Goal: Information Seeking & Learning: Learn about a topic

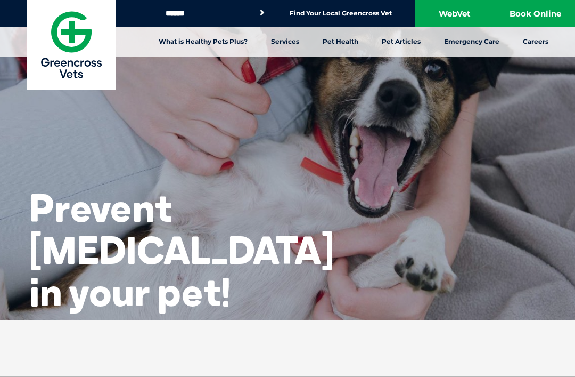
click at [301, 17] on link "Find Your Local Greencross Vet" at bounding box center [341, 13] width 102 height 9
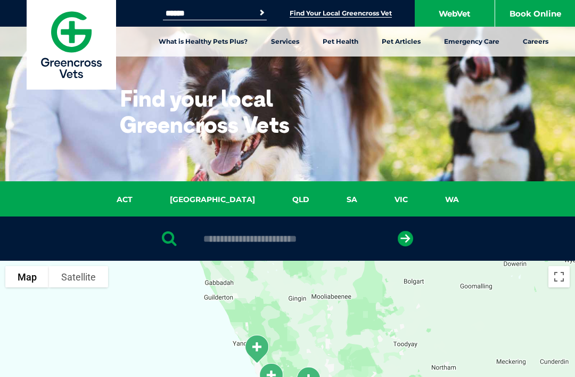
click at [181, 38] on link "What is Healthy Pets Plus?" at bounding box center [203, 42] width 112 height 30
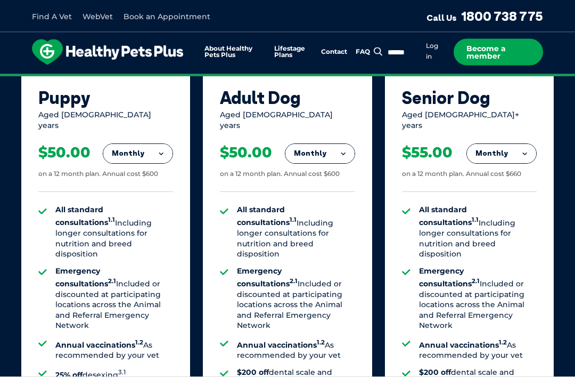
scroll to position [803, 0]
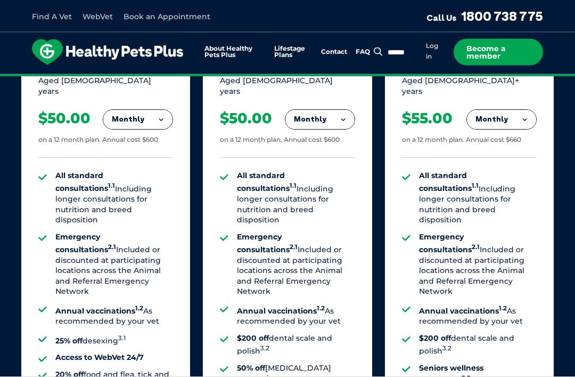
click at [338, 117] on button "Monthly" at bounding box center [319, 119] width 69 height 19
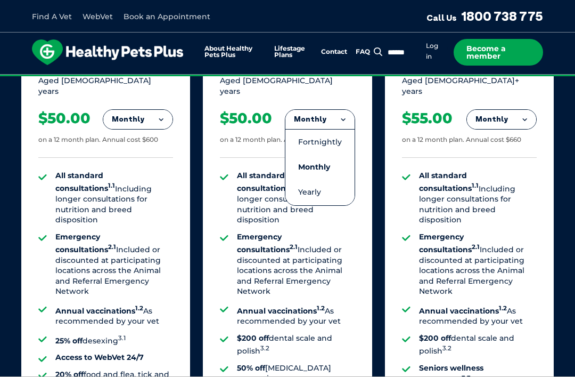
click at [305, 186] on li "Yearly" at bounding box center [319, 191] width 69 height 25
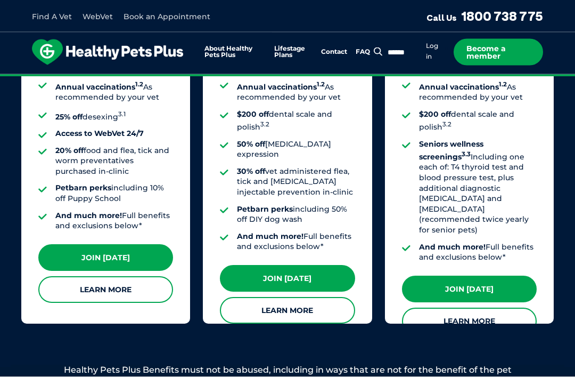
scroll to position [1058, 0]
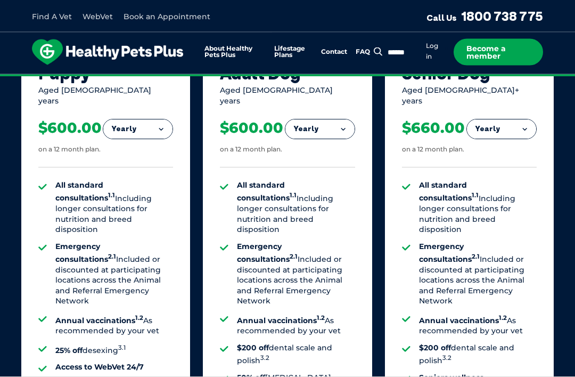
scroll to position [825, 0]
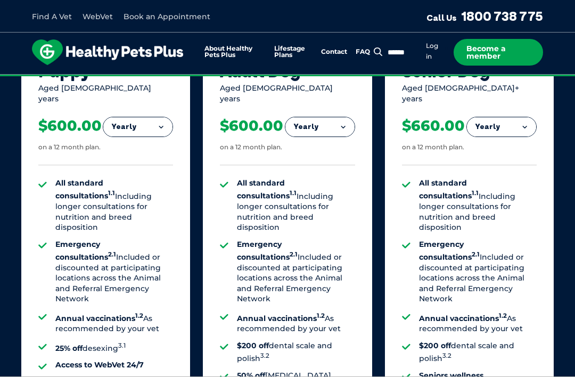
click at [307, 120] on button "Yearly" at bounding box center [319, 126] width 69 height 19
click at [302, 153] on li "Fortnightly" at bounding box center [319, 149] width 69 height 26
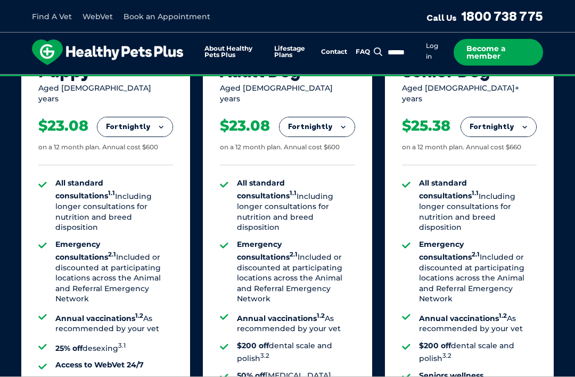
click at [304, 126] on button "Fortnightly" at bounding box center [317, 126] width 75 height 19
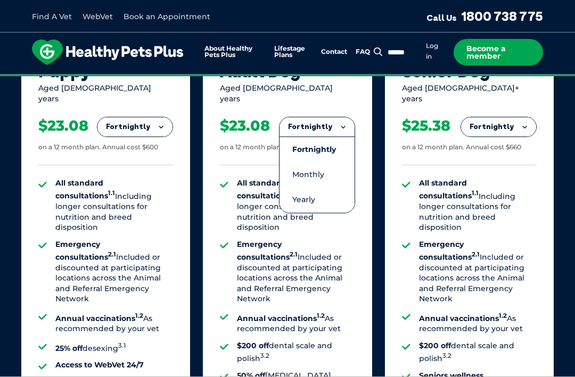
click at [302, 174] on li "Monthly" at bounding box center [317, 174] width 75 height 25
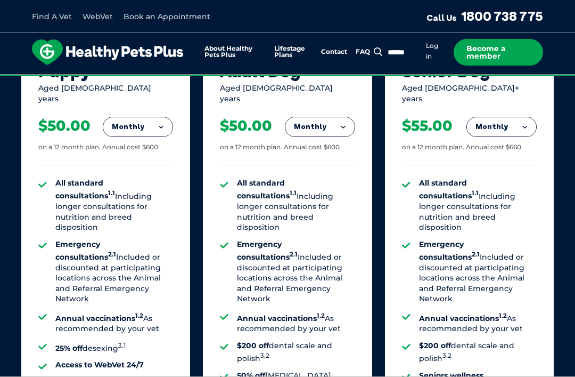
click at [304, 128] on button "Monthly" at bounding box center [319, 126] width 69 height 19
click at [312, 146] on li "Fortnightly" at bounding box center [319, 149] width 69 height 26
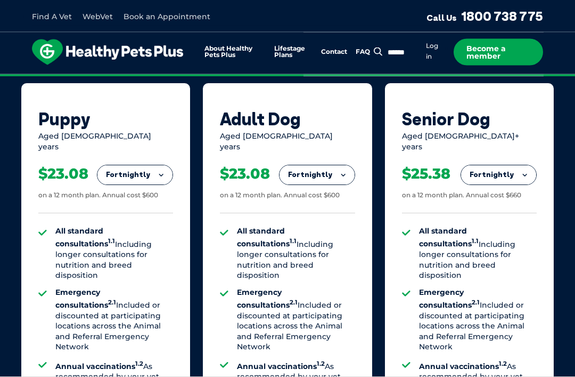
scroll to position [775, 0]
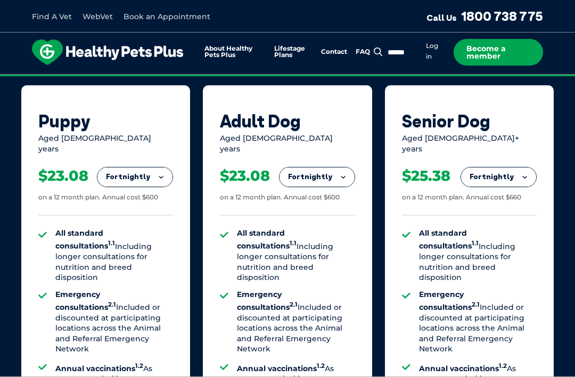
click at [301, 178] on button "Fortnightly" at bounding box center [317, 176] width 75 height 19
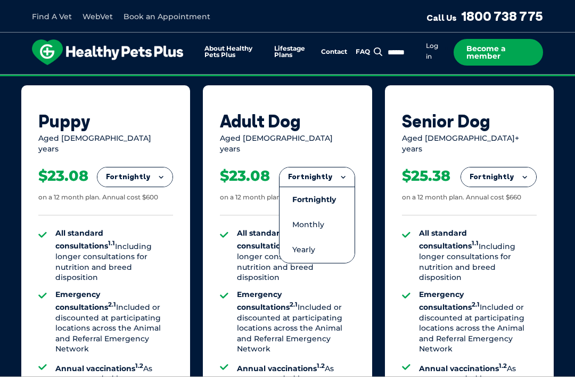
click at [308, 218] on li "Monthly" at bounding box center [317, 224] width 75 height 25
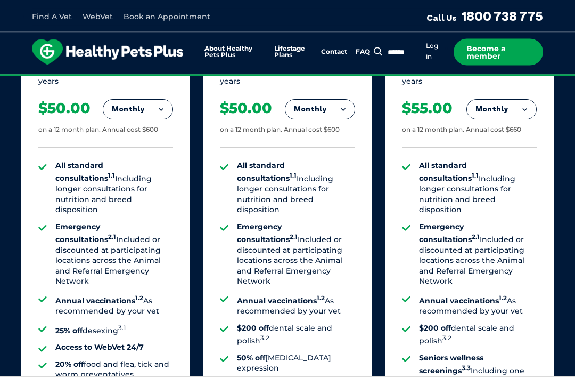
scroll to position [843, 0]
click at [316, 108] on button "Monthly" at bounding box center [319, 109] width 69 height 19
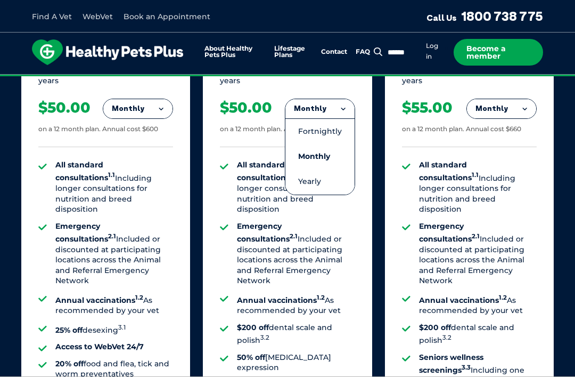
click at [305, 126] on li "Fortnightly" at bounding box center [319, 131] width 69 height 26
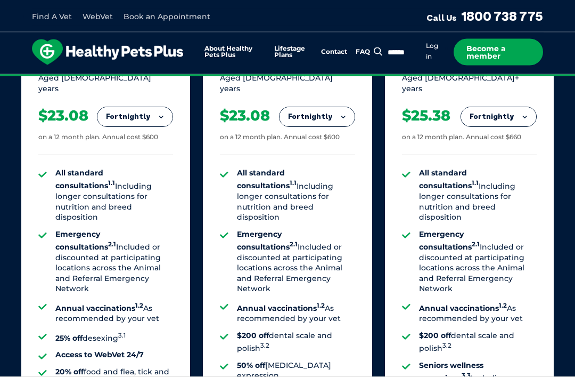
scroll to position [835, 0]
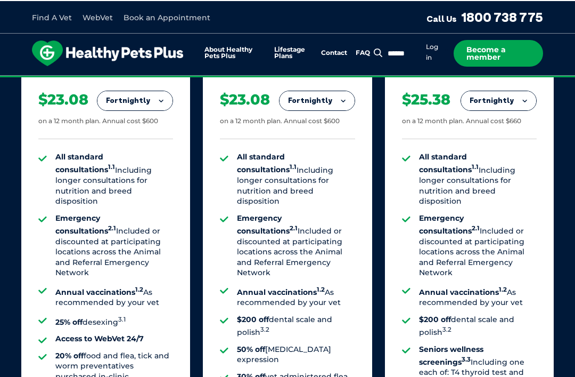
click at [306, 101] on button "Fortnightly" at bounding box center [317, 99] width 75 height 19
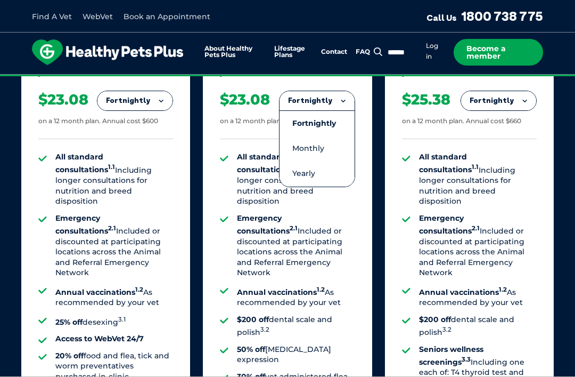
click at [302, 179] on li "Yearly" at bounding box center [317, 173] width 75 height 25
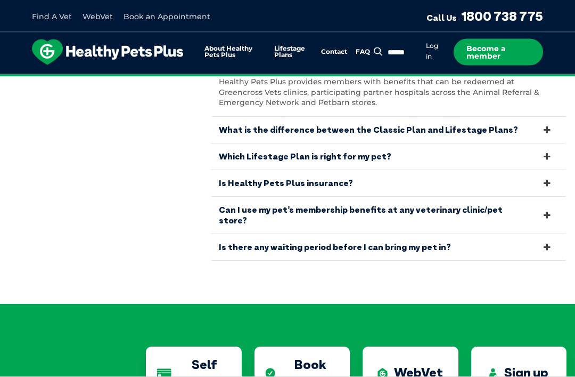
scroll to position [2364, 0]
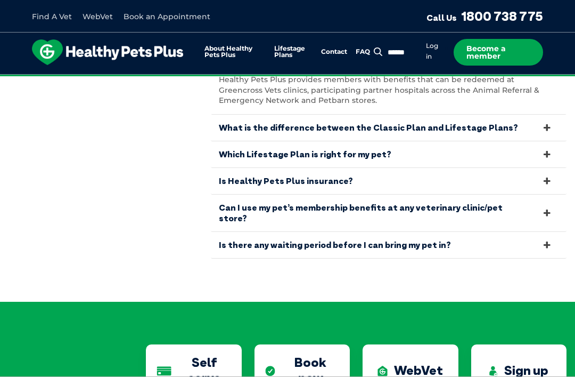
click at [546, 122] on icon at bounding box center [548, 127] width 12 height 10
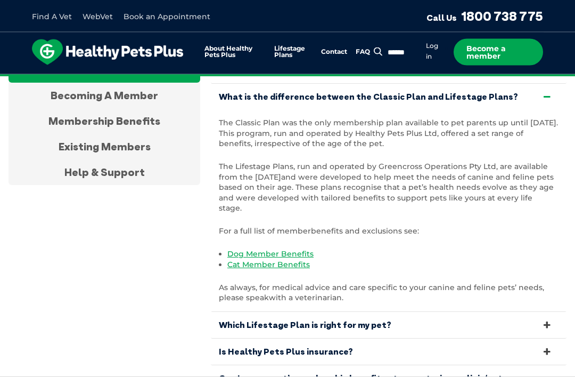
scroll to position [2227, 0]
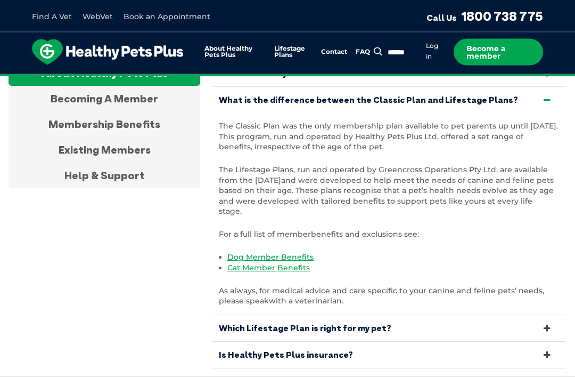
click at [60, 267] on div "About Healthy Pets Plus Becoming A Member Membership Benefits Existing Members …" at bounding box center [288, 247] width 558 height 372
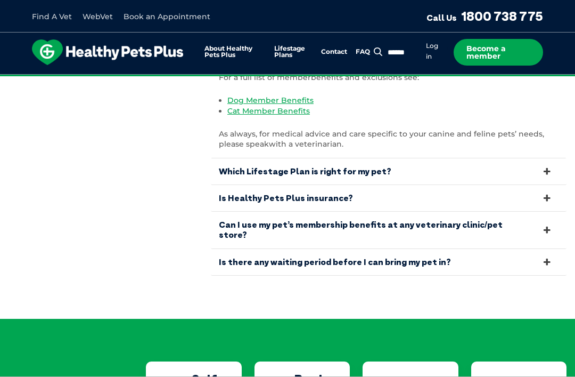
scroll to position [2385, 0]
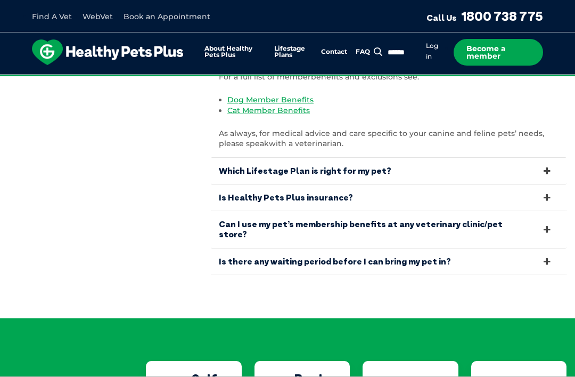
click at [550, 166] on icon at bounding box center [548, 171] width 12 height 10
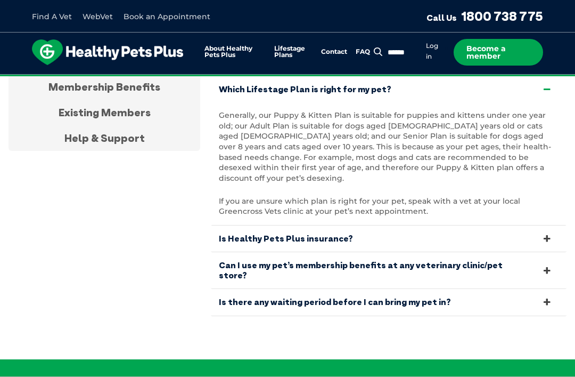
scroll to position [2283, 0]
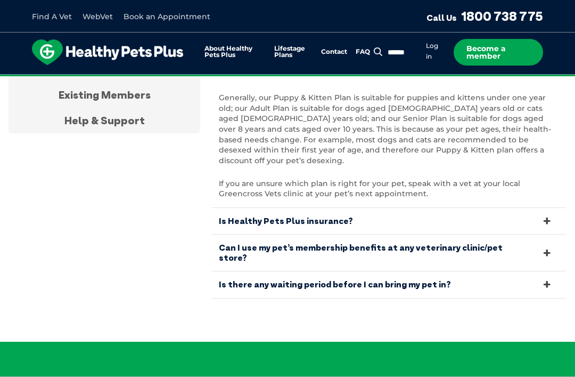
click at [232, 208] on link "Is Healthy Pets Plus insurance?" at bounding box center [389, 221] width 356 height 26
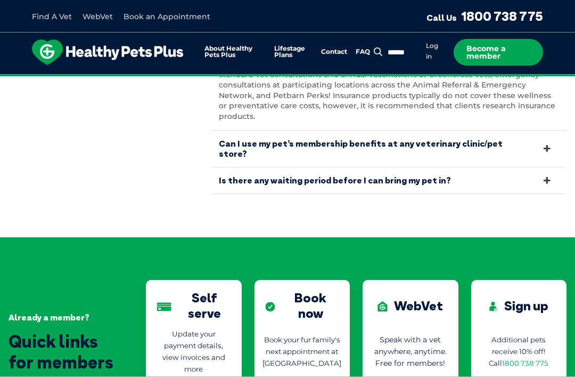
scroll to position [2355, 0]
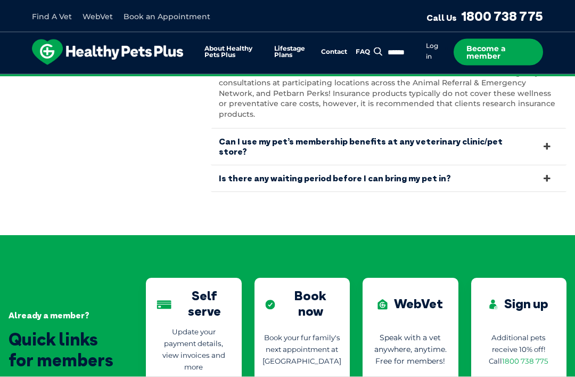
click at [259, 129] on link "Can I use my pet’s membership benefits at any veterinary clinic/pet store?" at bounding box center [389, 147] width 356 height 36
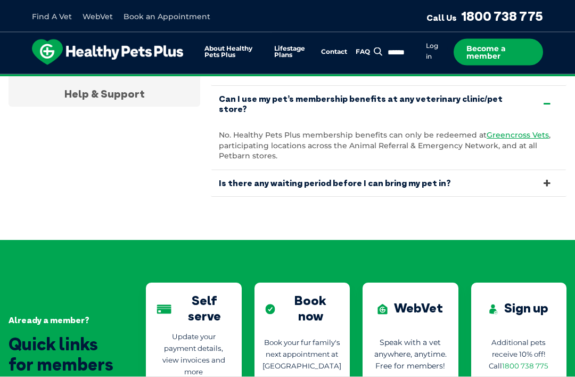
scroll to position [2310, 0]
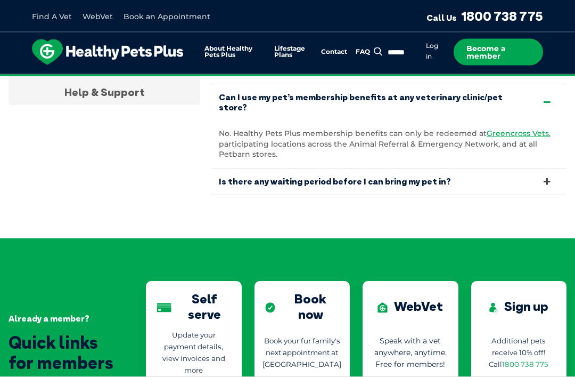
click at [247, 169] on link "Is there any waiting period before I can bring my pet in?" at bounding box center [389, 182] width 356 height 26
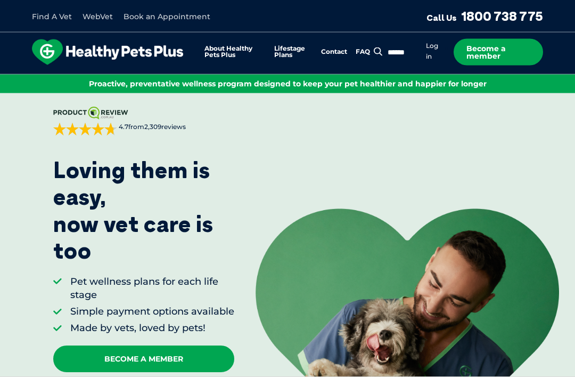
scroll to position [10, 0]
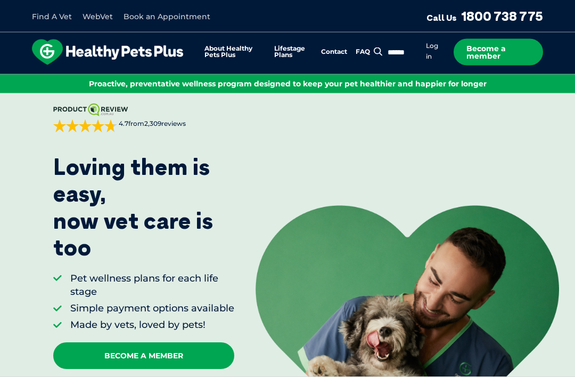
click at [380, 47] on button "Search" at bounding box center [378, 51] width 13 height 11
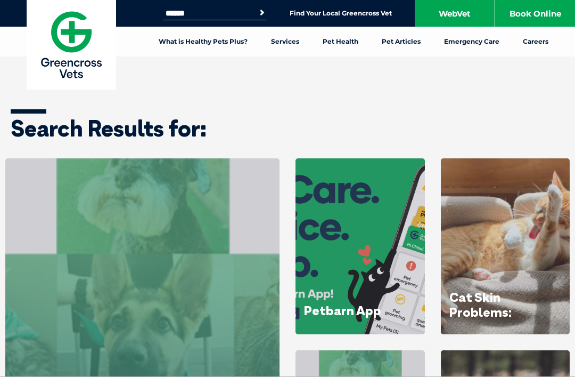
click at [169, 9] on input "Search for:" at bounding box center [208, 13] width 91 height 9
type input "**********"
click at [260, 13] on button "Search" at bounding box center [262, 12] width 11 height 11
